Goal: Task Accomplishment & Management: Use online tool/utility

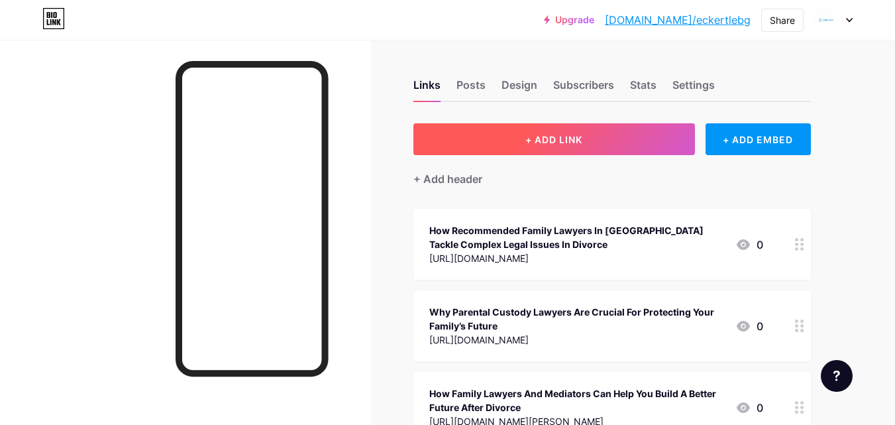
click at [533, 137] on span "+ ADD LINK" at bounding box center [553, 139] width 57 height 11
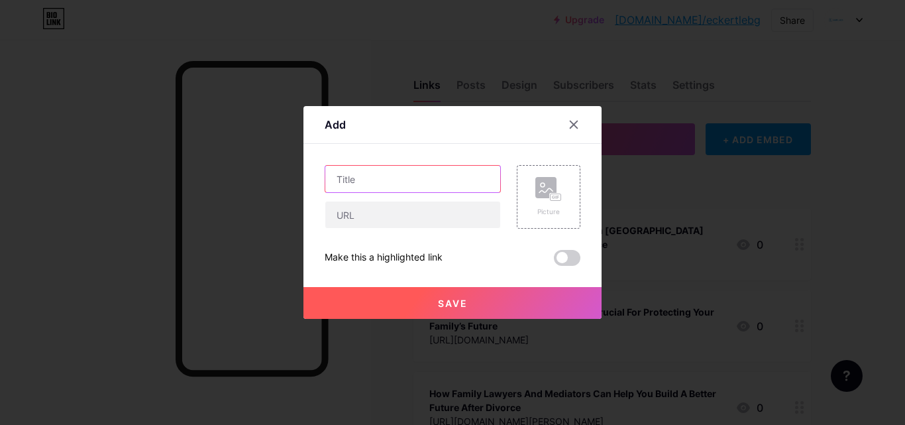
click at [426, 170] on input "text" at bounding box center [412, 179] width 175 height 26
paste input "The Role of Recommended Family Lawyers in [GEOGRAPHIC_DATA]’s Legal System"
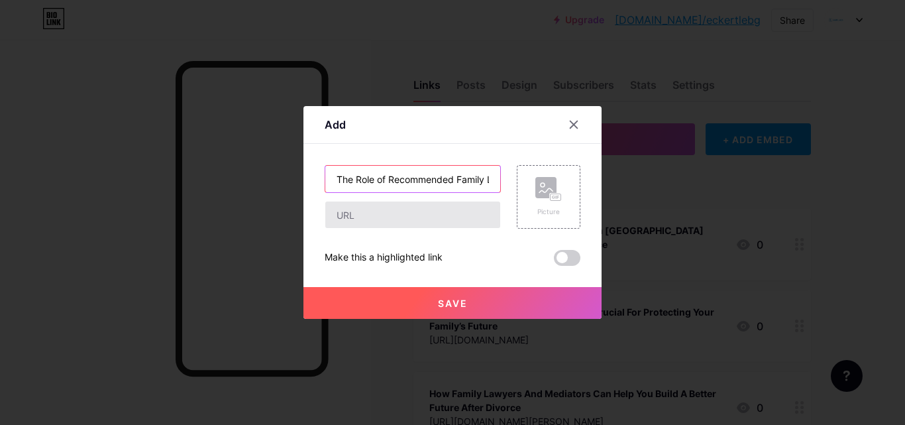
scroll to position [0, 149]
type input "The Role of Recommended Family Lawyers in [GEOGRAPHIC_DATA]’s Legal System"
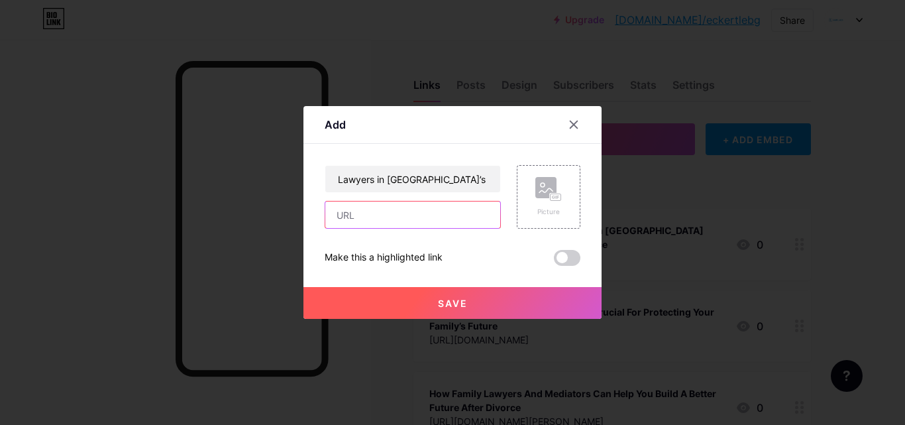
click at [394, 225] on input "text" at bounding box center [412, 214] width 175 height 26
paste input "[URL][DOMAIN_NAME]"
type input "[URL][DOMAIN_NAME]"
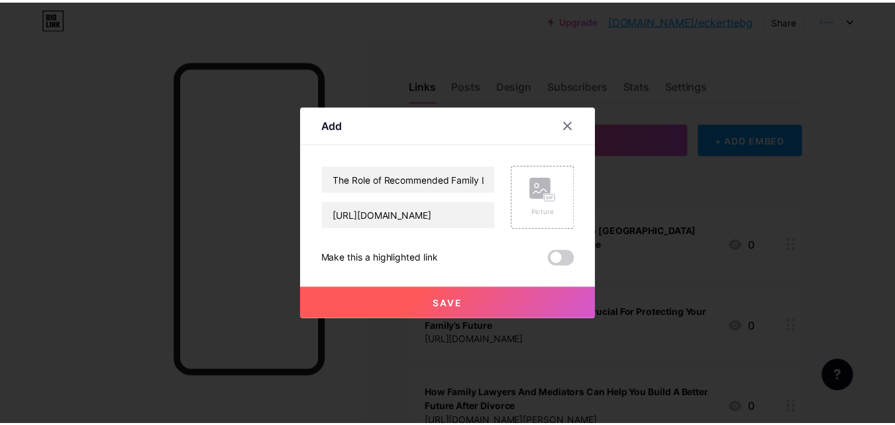
scroll to position [0, 0]
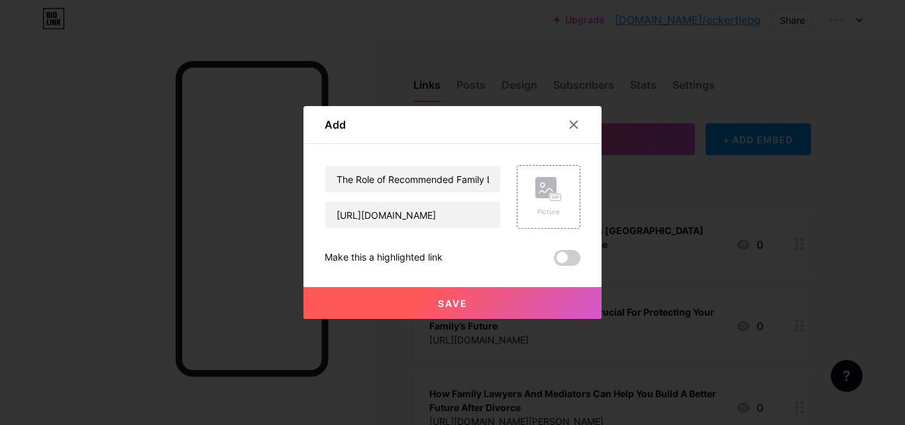
click at [407, 294] on button "Save" at bounding box center [452, 303] width 298 height 32
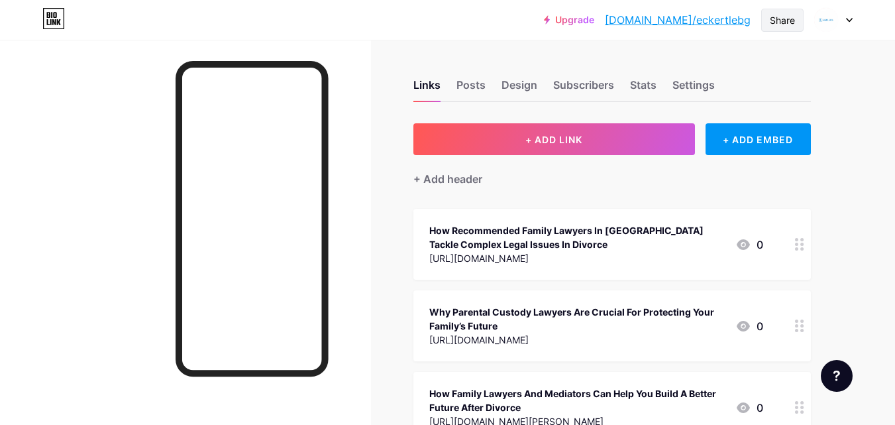
click at [783, 13] on div "Share" at bounding box center [782, 20] width 25 height 14
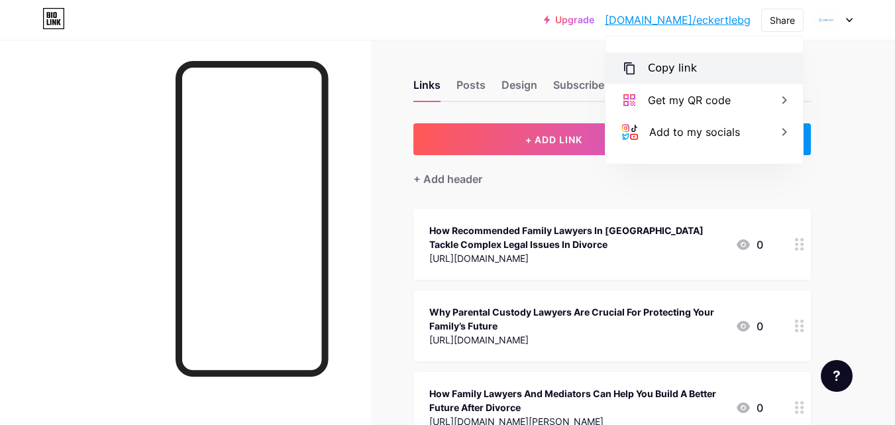
click at [687, 67] on div "Copy link" at bounding box center [672, 68] width 49 height 16
